Goal: Obtain resource: Download file/media

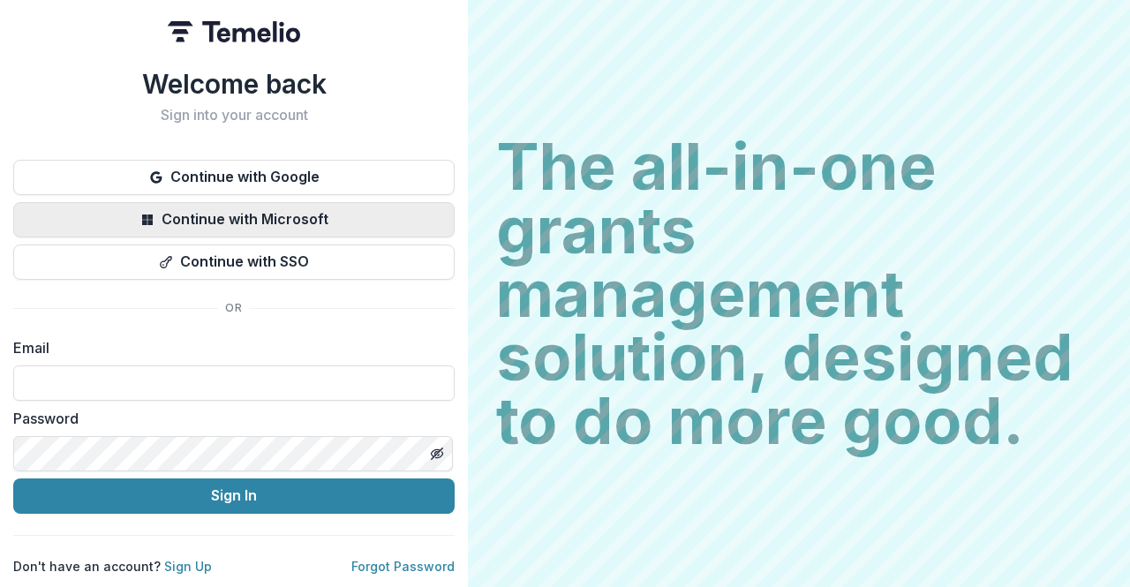
click at [302, 213] on button "Continue with Microsoft" at bounding box center [233, 219] width 441 height 35
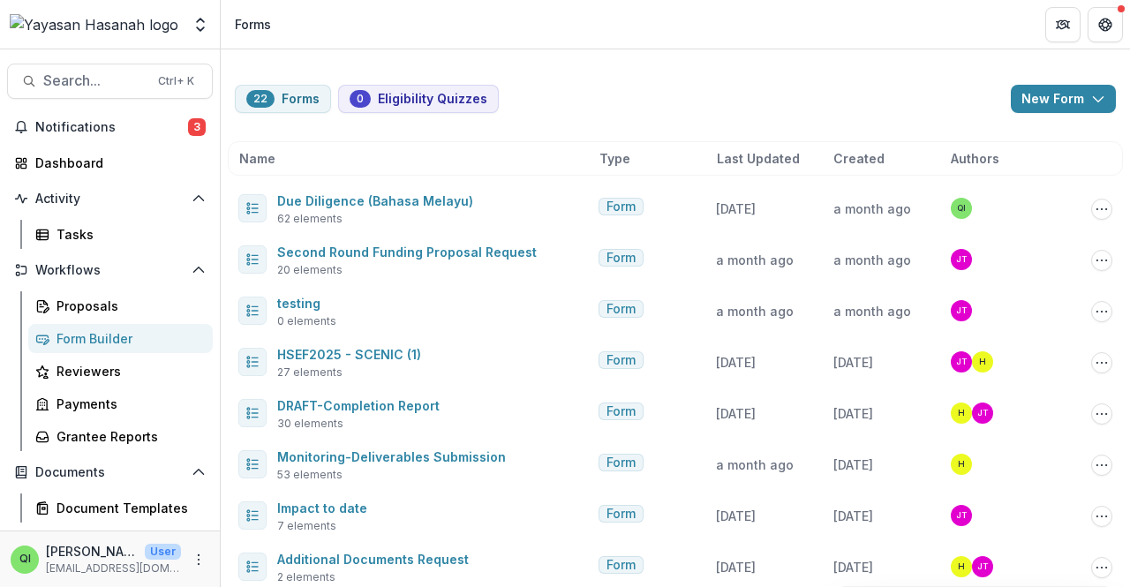
click at [420, 33] on header "Forms" at bounding box center [675, 24] width 909 height 49
click at [85, 82] on span "Search..." at bounding box center [95, 80] width 104 height 17
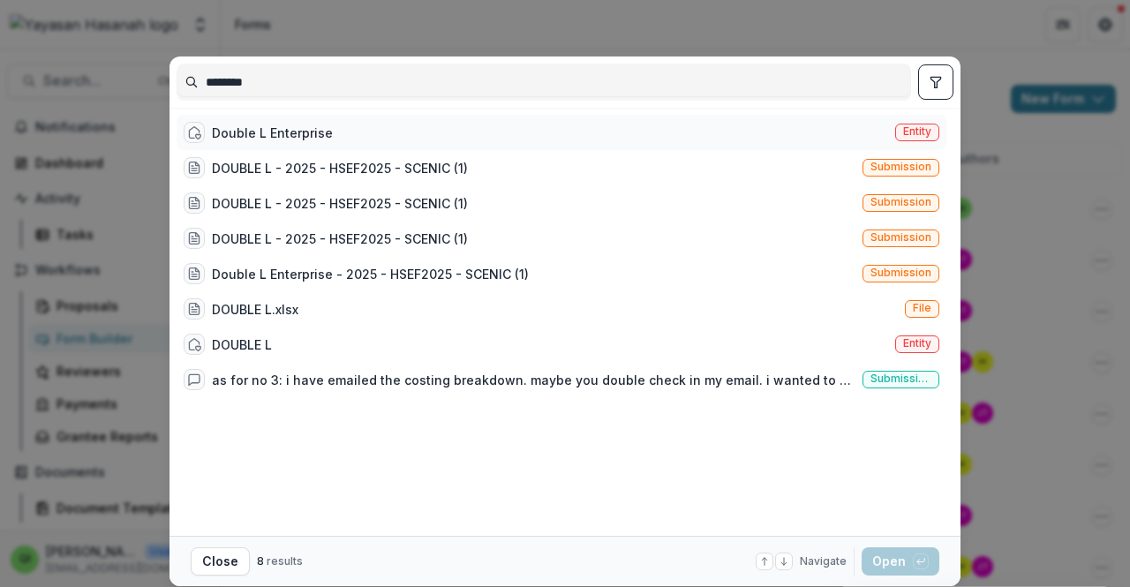
type input "********"
click at [353, 128] on div "Double L Enterprise Entity" at bounding box center [562, 132] width 770 height 35
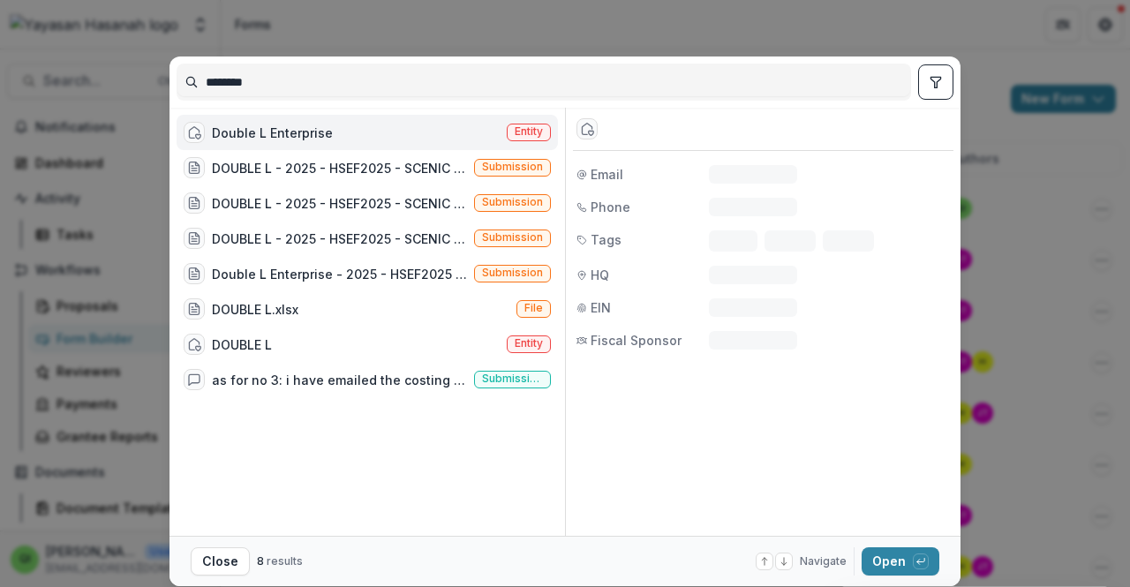
click at [886, 579] on footer "Close 8 results Navigate up and down with arrow keys Open with enter key" at bounding box center [564, 561] width 791 height 50
click at [893, 567] on button "Open with enter key" at bounding box center [900, 561] width 78 height 28
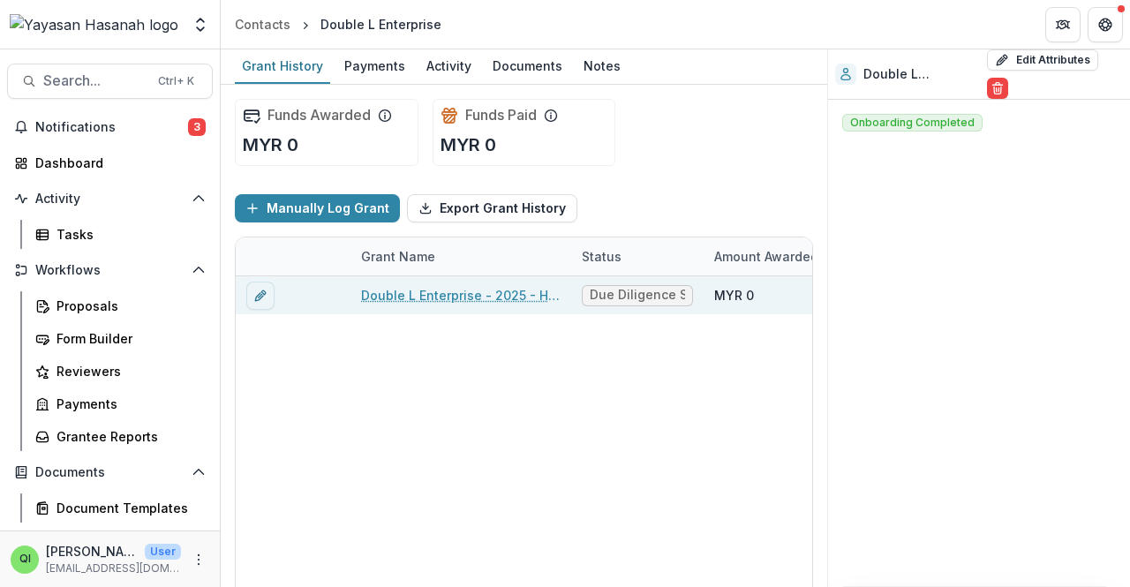
click at [440, 297] on link "Double L Enterprise - 2025 - HSEF2025 - SCENIC (1)" at bounding box center [460, 295] width 199 height 19
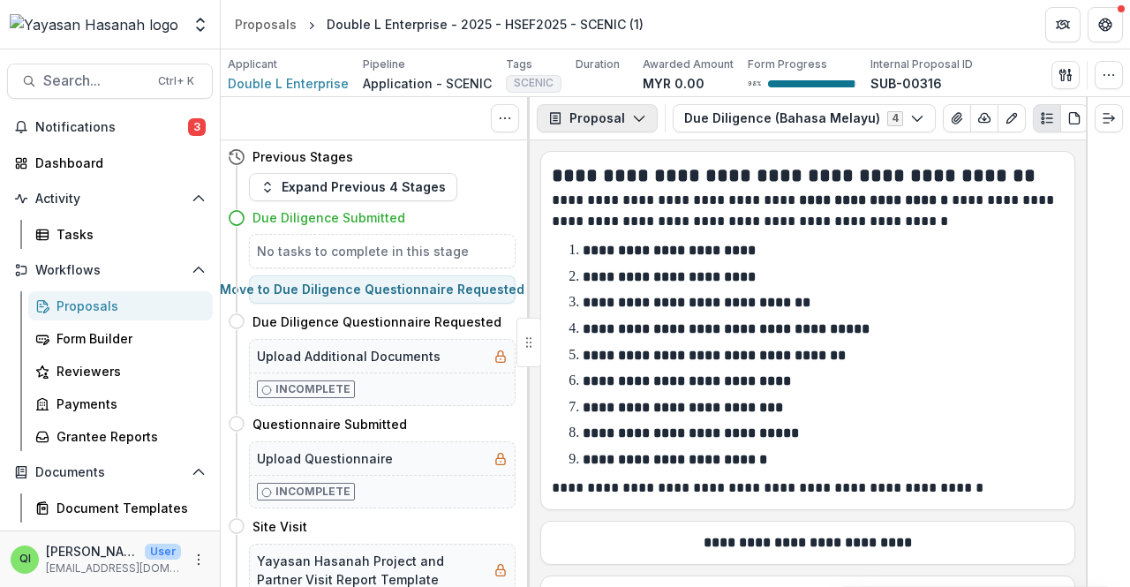
click at [601, 112] on button "Proposal" at bounding box center [597, 118] width 121 height 28
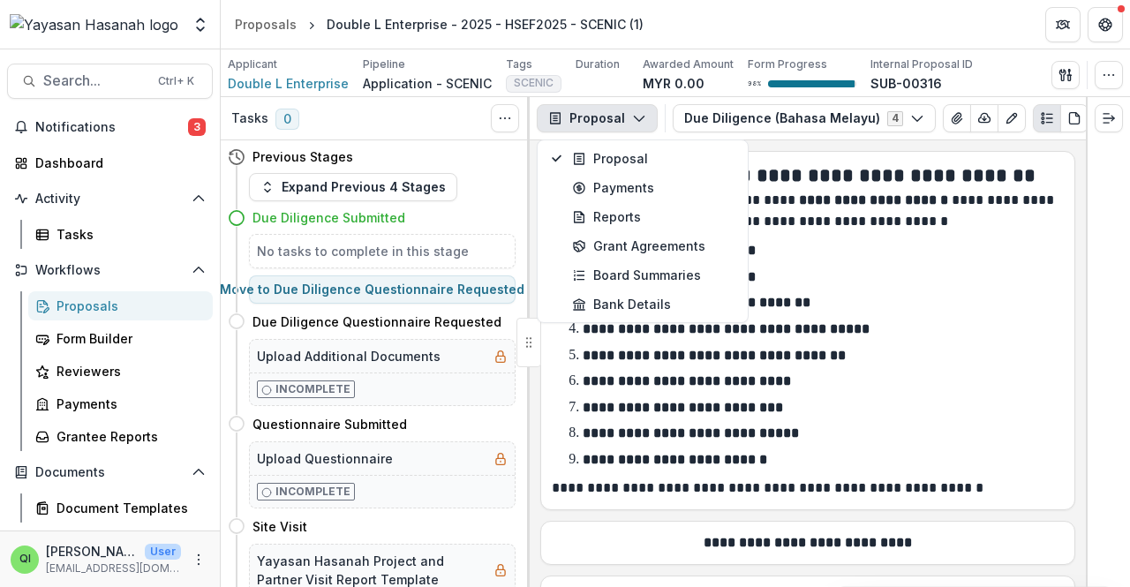
click at [601, 112] on button "Proposal" at bounding box center [597, 118] width 121 height 28
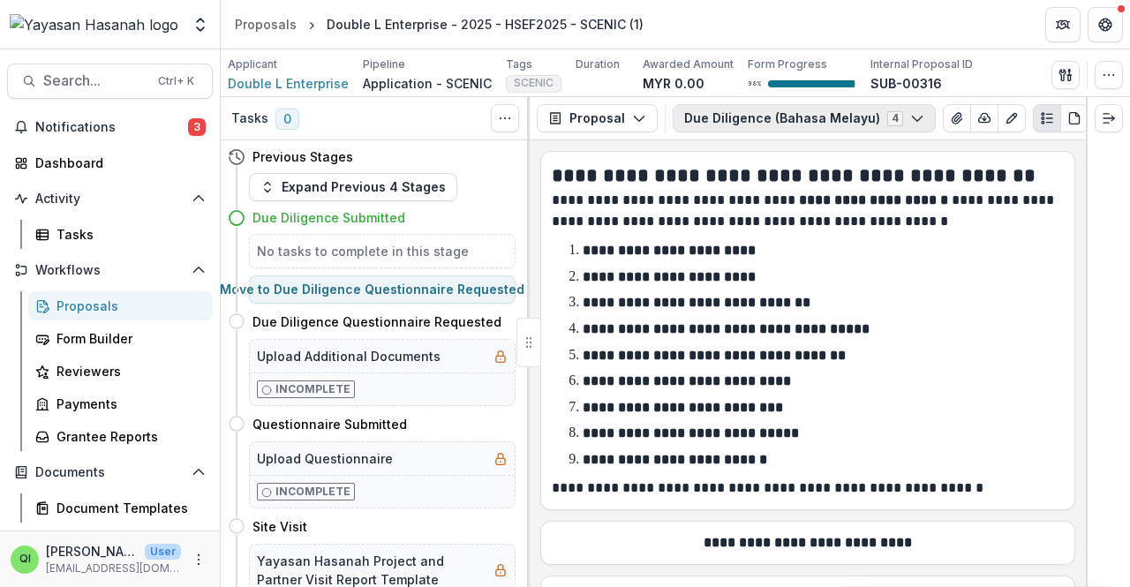
click at [757, 121] on button "Due Diligence (Bahasa Melayu) 4" at bounding box center [804, 118] width 263 height 28
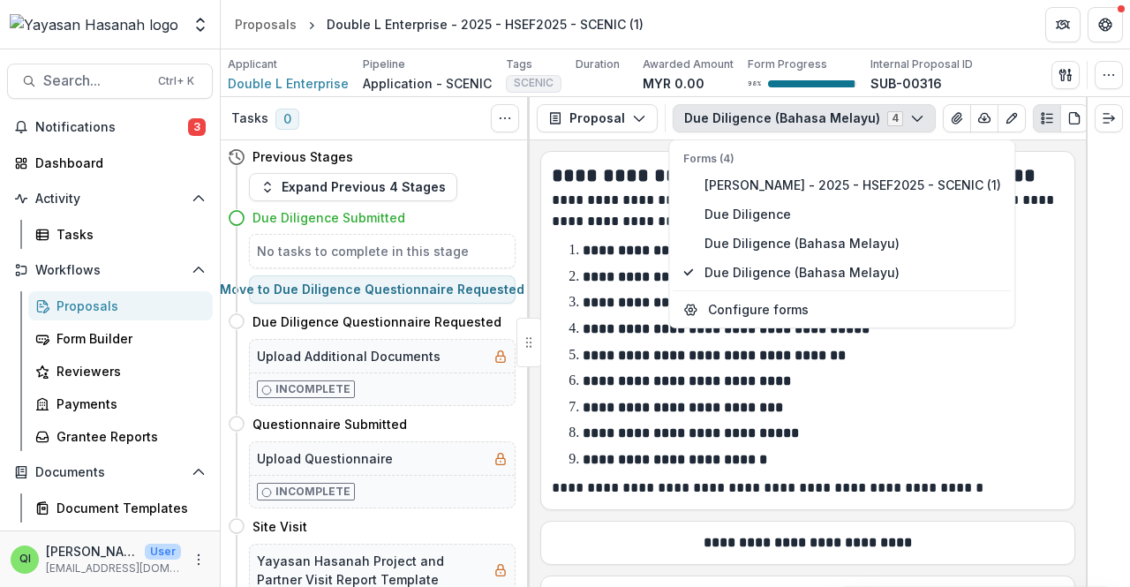
click at [757, 121] on button "Due Diligence (Bahasa Melayu) 4" at bounding box center [804, 118] width 263 height 28
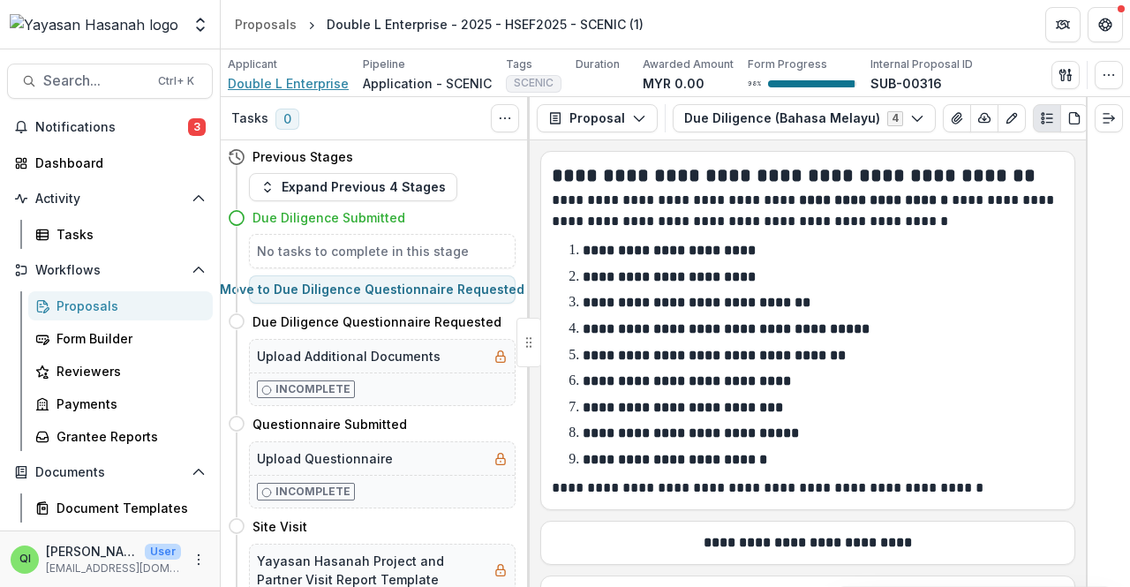
click at [277, 86] on span "Double L Enterprise" at bounding box center [288, 83] width 121 height 19
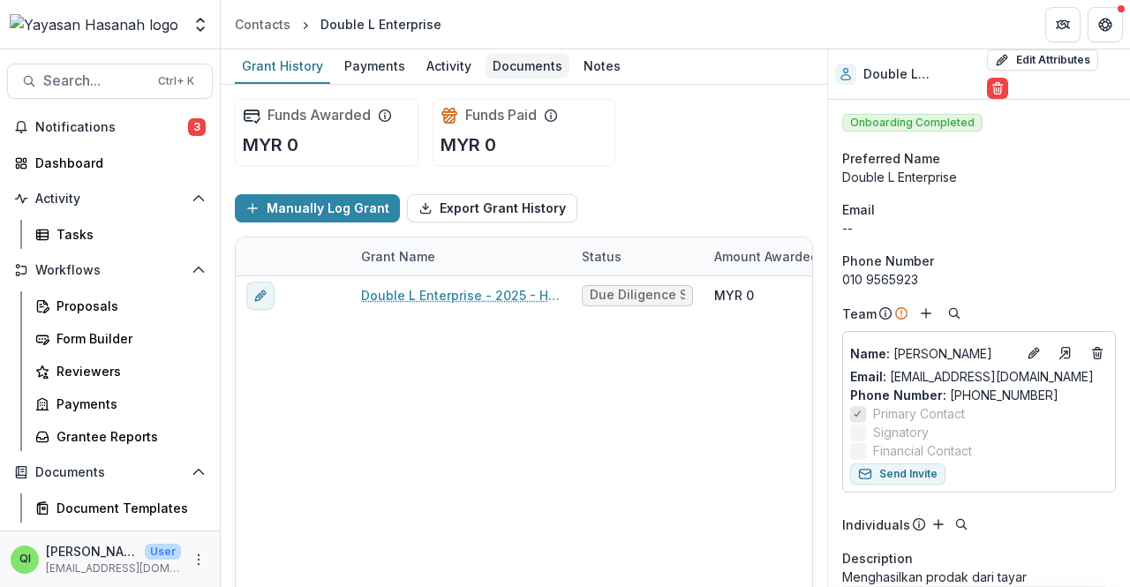
click at [499, 73] on div "Documents" at bounding box center [527, 66] width 84 height 26
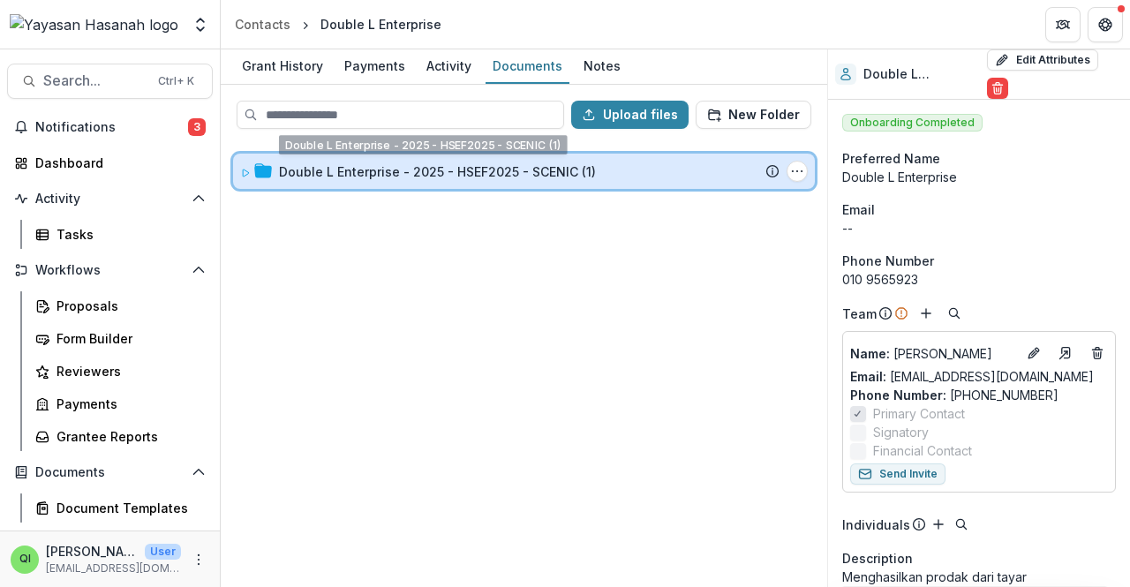
click at [538, 157] on div "Double L Enterprise - 2025 - HSEF2025 - SCENIC (1) Submission Temelio Proposal …" at bounding box center [524, 171] width 582 height 35
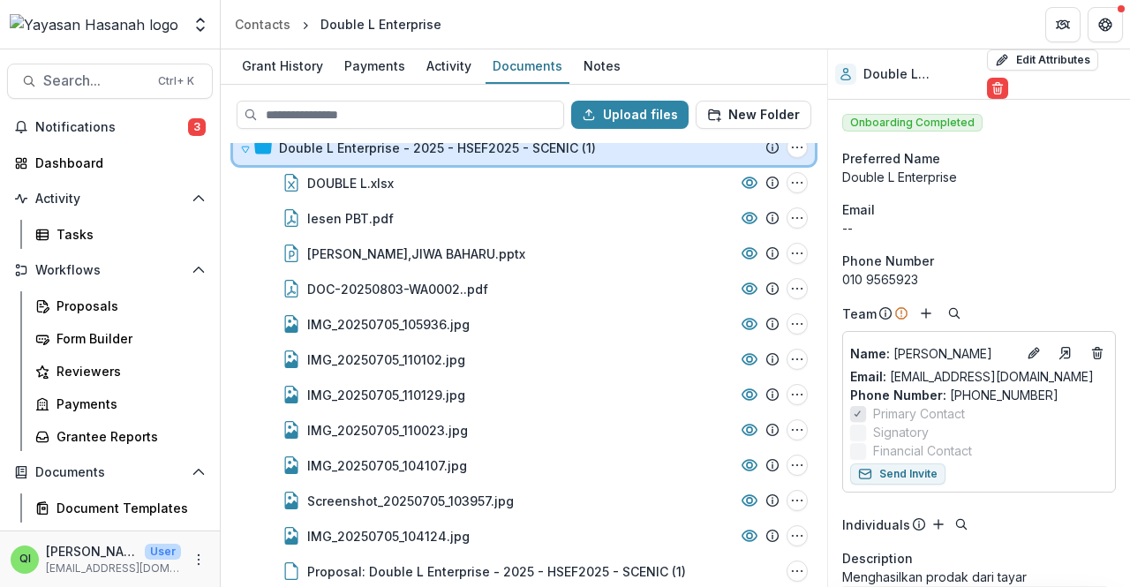
scroll to position [37, 0]
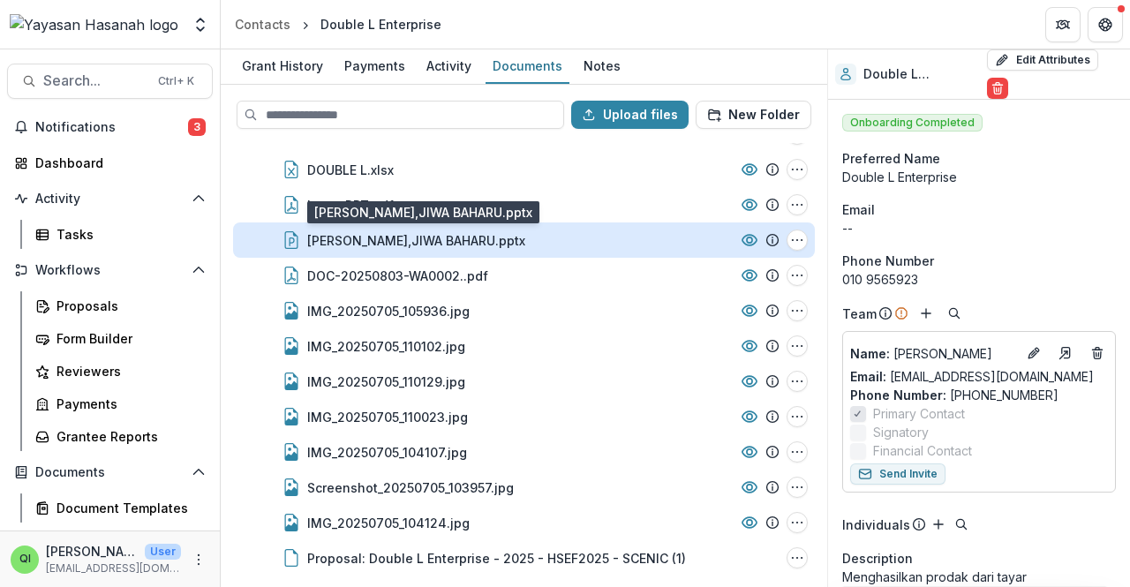
click at [404, 233] on div "[PERSON_NAME],JIWA BAHARU.pptx" at bounding box center [416, 240] width 218 height 19
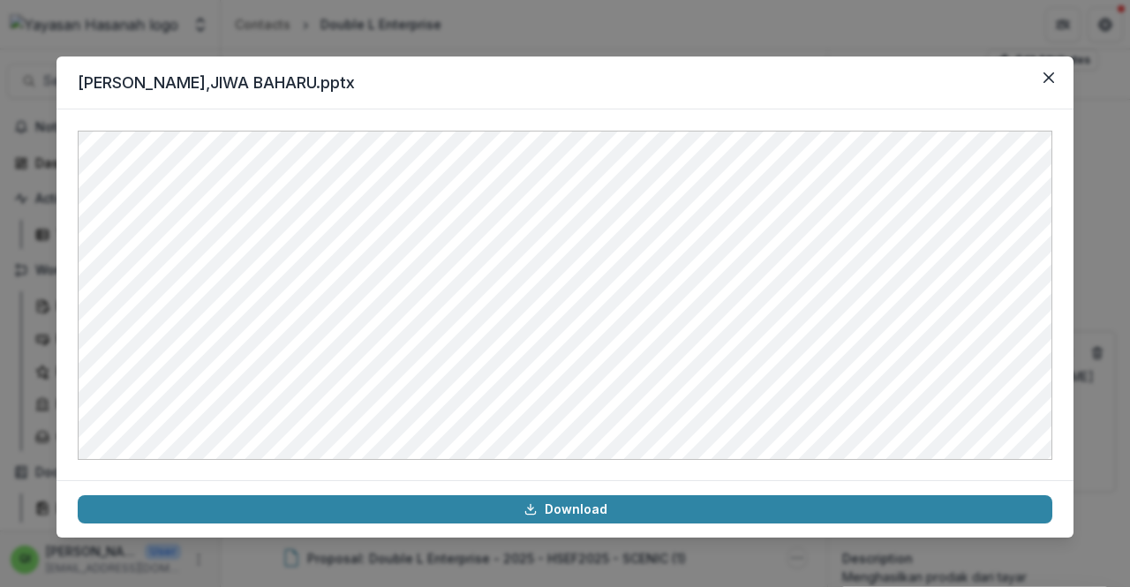
click at [630, 36] on div "[PERSON_NAME],JIWA BAHARU.pptx Download" at bounding box center [565, 293] width 1130 height 587
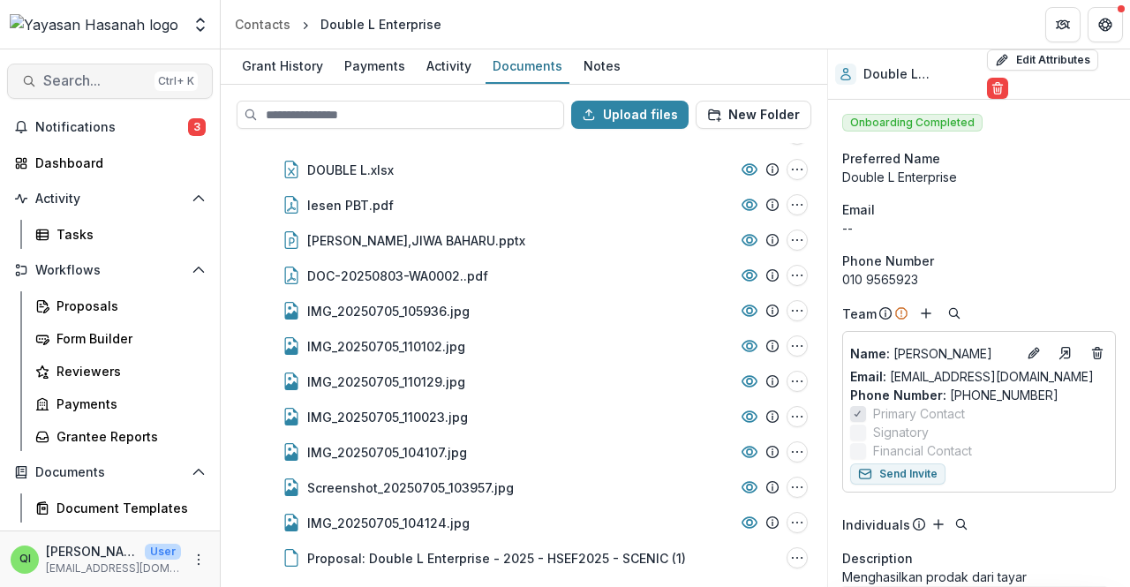
click at [154, 80] on div "Ctrl + K" at bounding box center [175, 80] width 43 height 19
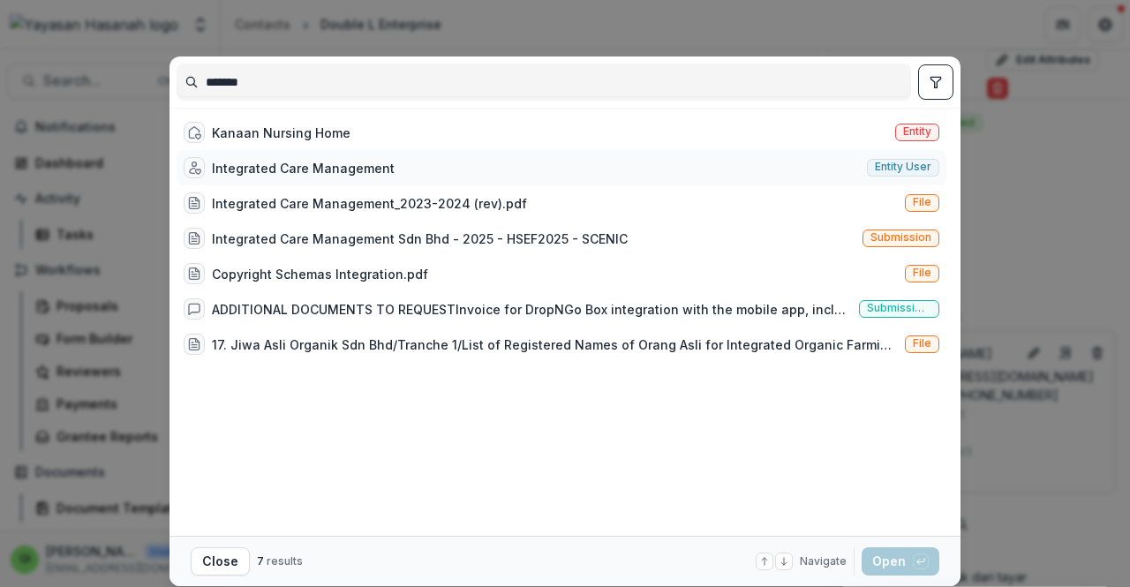
type input "*******"
click at [449, 172] on div "Integrated Care Management Entity user" at bounding box center [562, 167] width 770 height 35
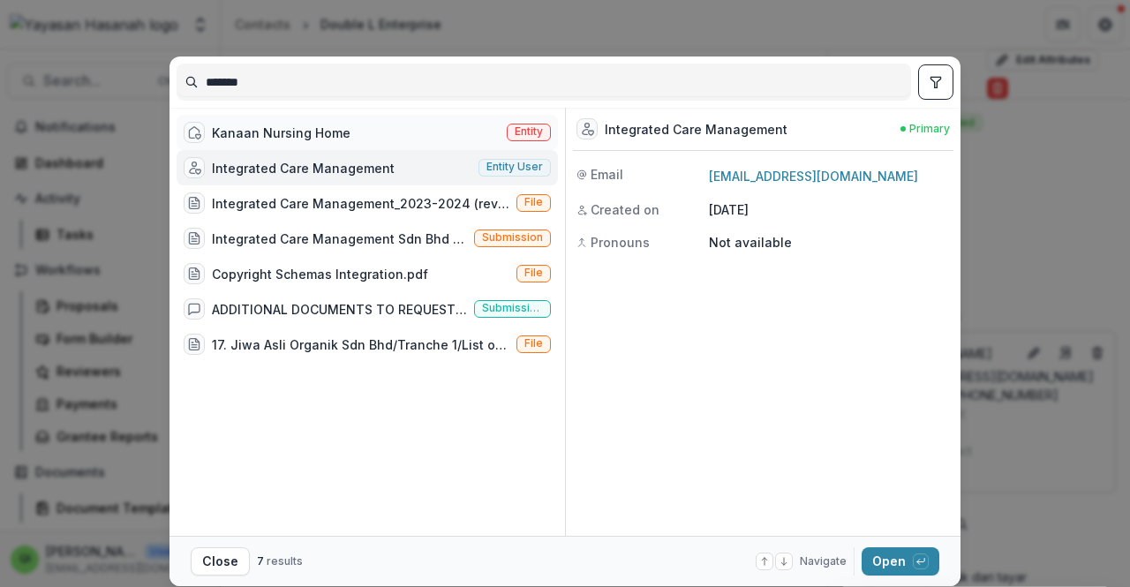
click at [508, 130] on span "Entity" at bounding box center [529, 133] width 44 height 18
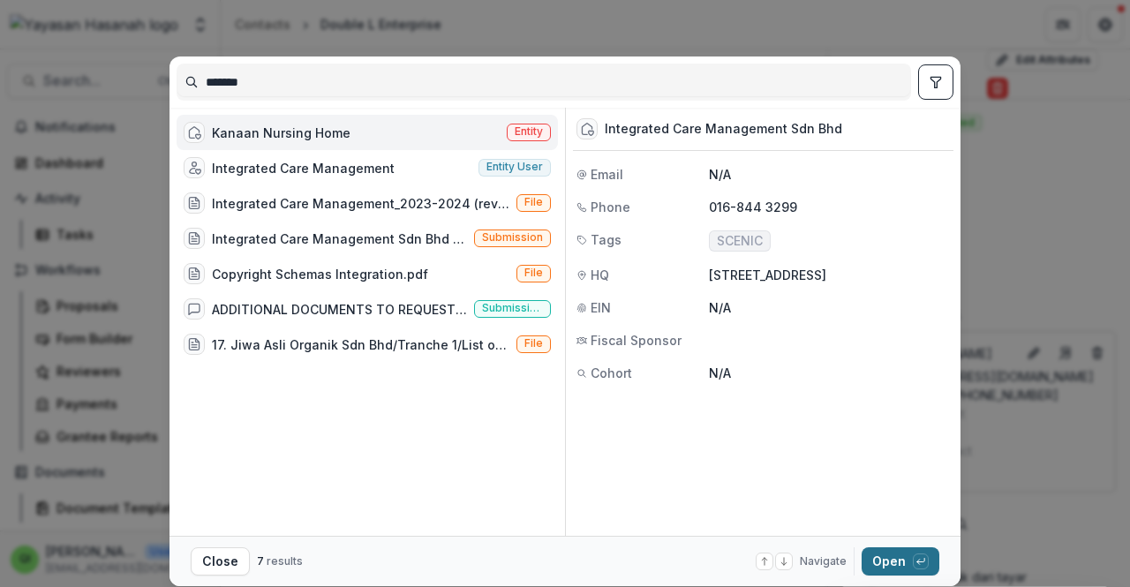
click at [895, 569] on button "Open with enter key" at bounding box center [900, 561] width 78 height 28
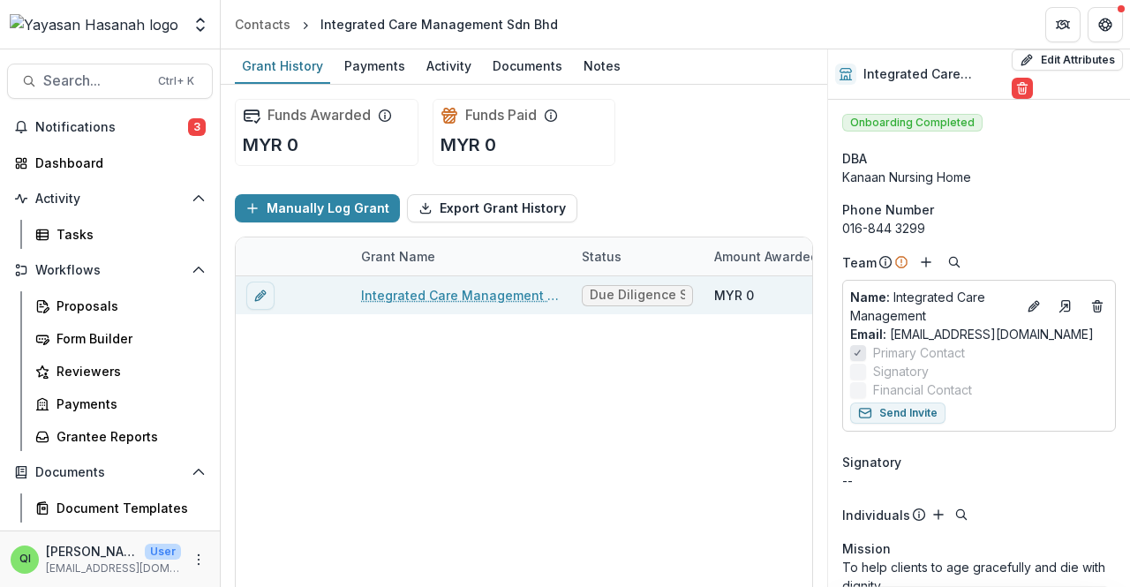
click at [522, 289] on link "Integrated Care Management Sdn Bhd - 2025 - HSEF2025 - SCENIC" at bounding box center [460, 295] width 199 height 19
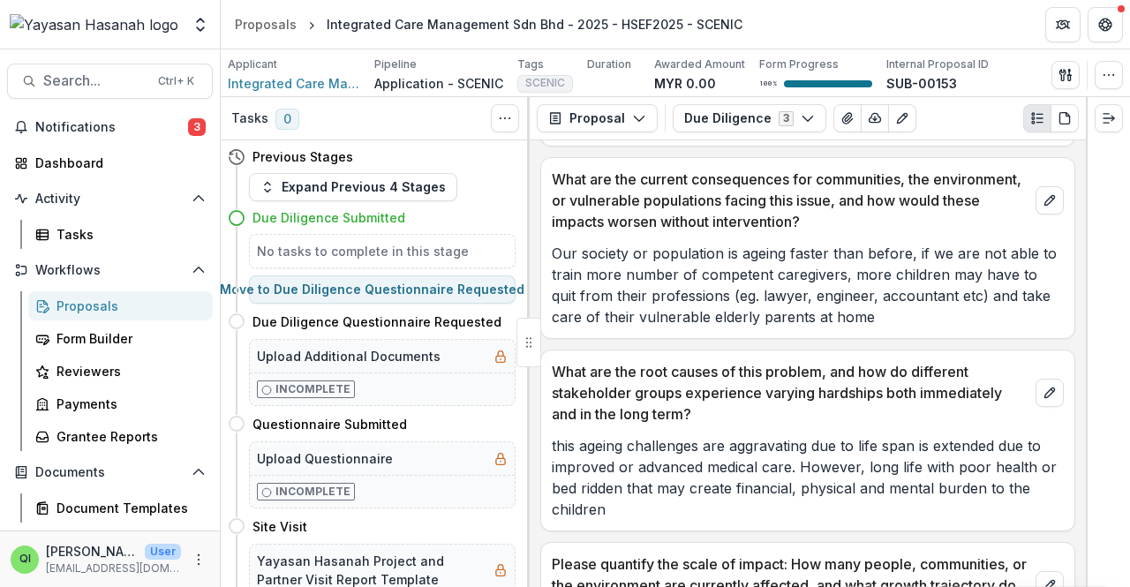
scroll to position [1677, 0]
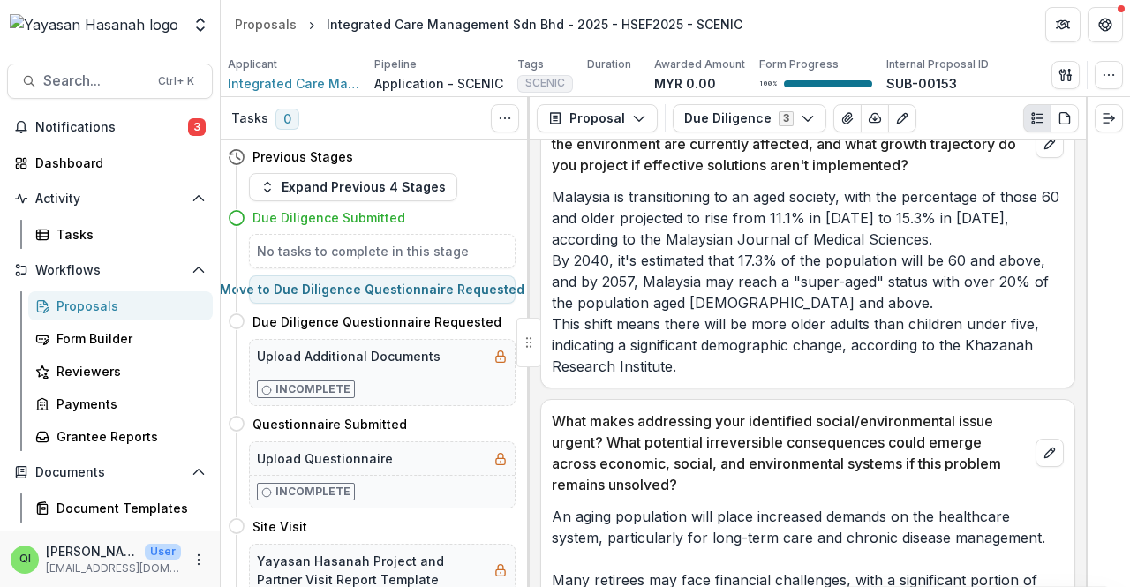
click at [748, 229] on p "Malaysia is transitioning to an aged society, with the percentage of those 60 a…" at bounding box center [808, 281] width 512 height 191
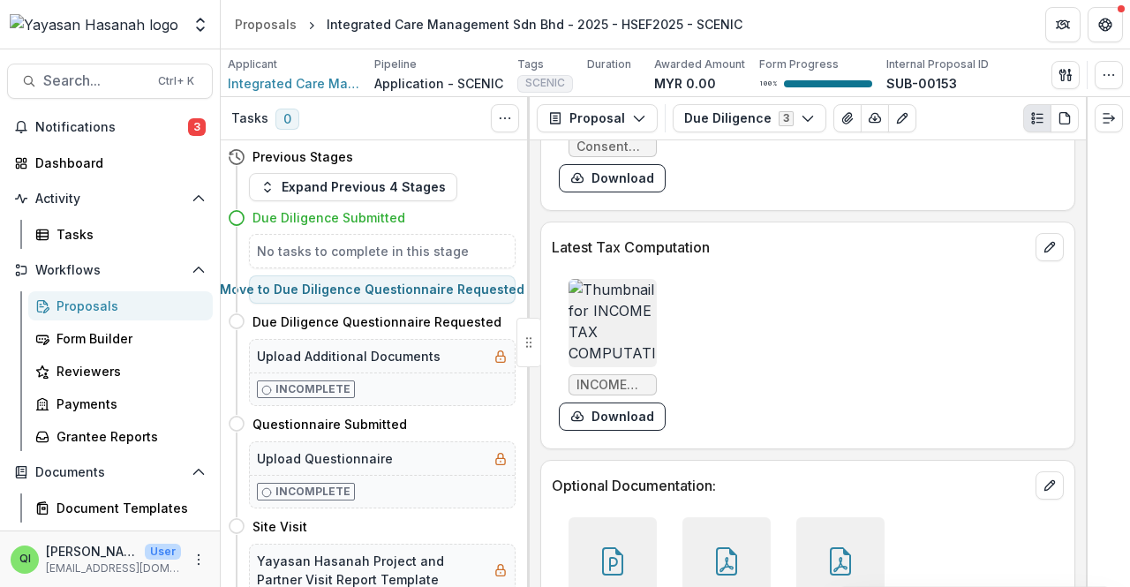
scroll to position [9860, 0]
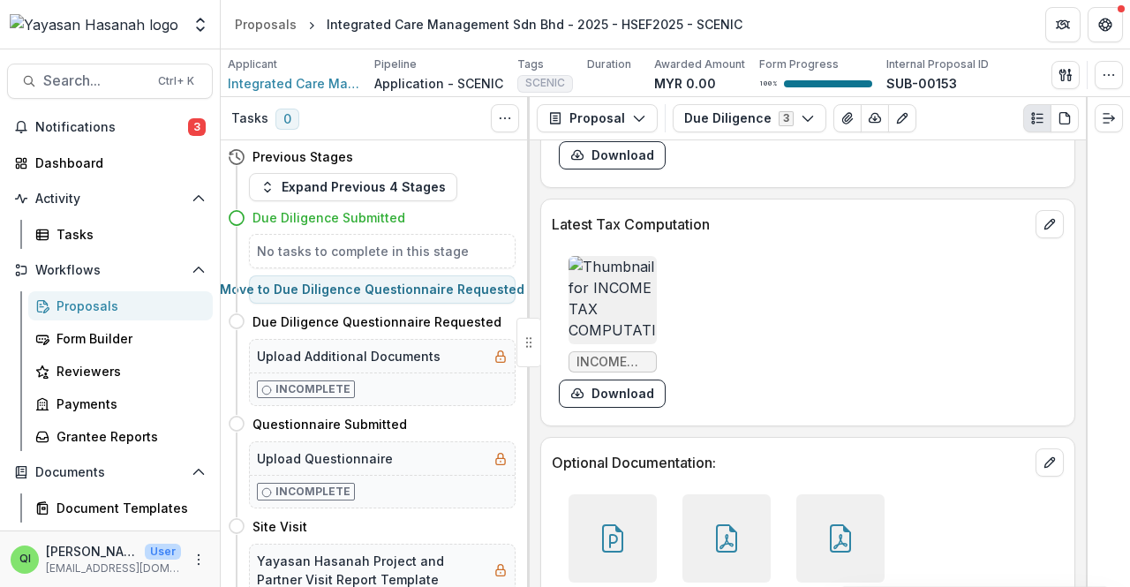
click at [741, 276] on div "INCOME TAX COMPUTATION fye [DATE] (1).PNG Download" at bounding box center [808, 332] width 512 height 166
